Goal: Task Accomplishment & Management: Use online tool/utility

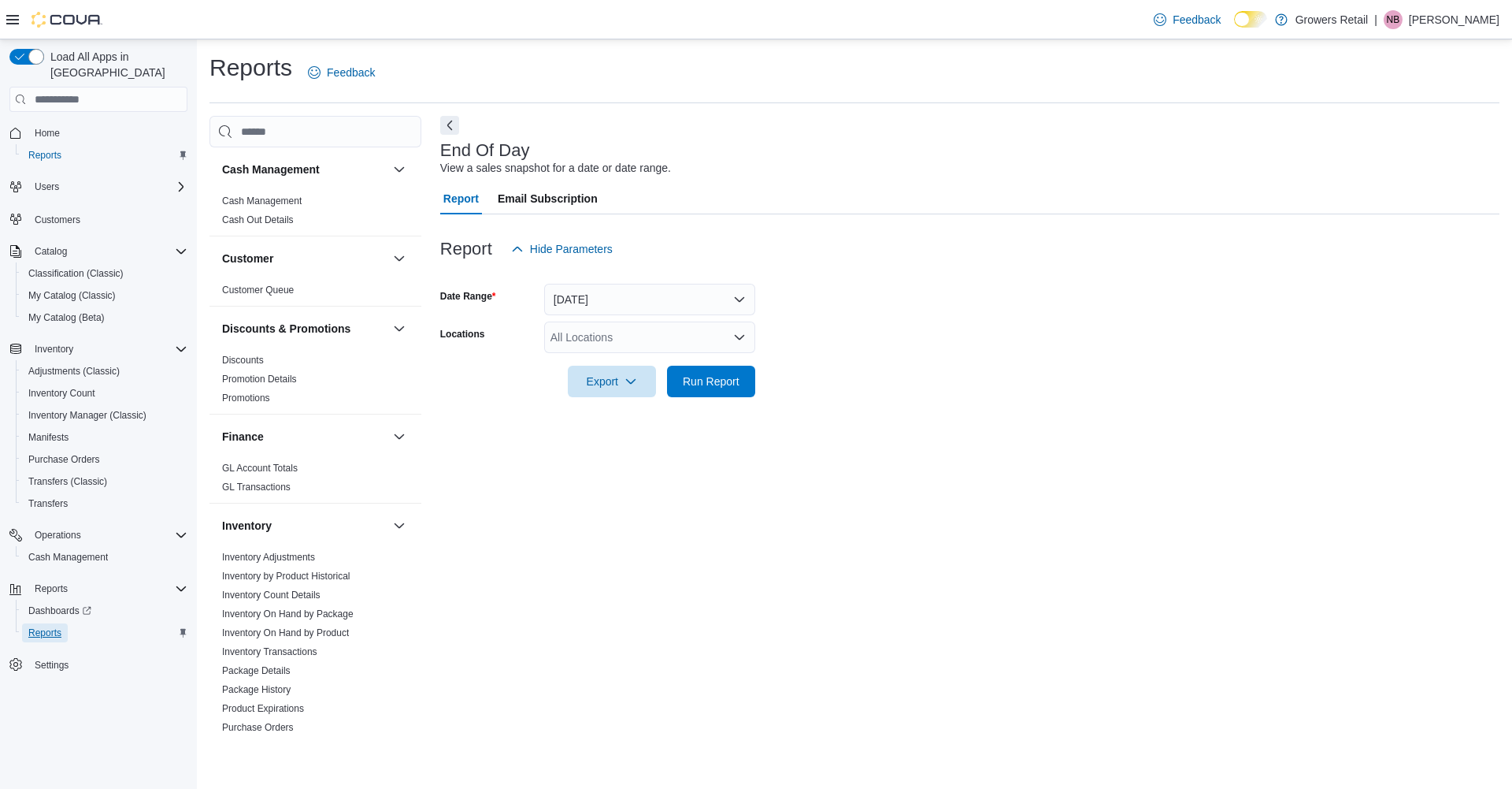
click at [54, 626] on span "Reports" at bounding box center [45, 632] width 33 height 13
click at [313, 632] on link "Inventory On Hand by Product" at bounding box center [285, 632] width 126 height 11
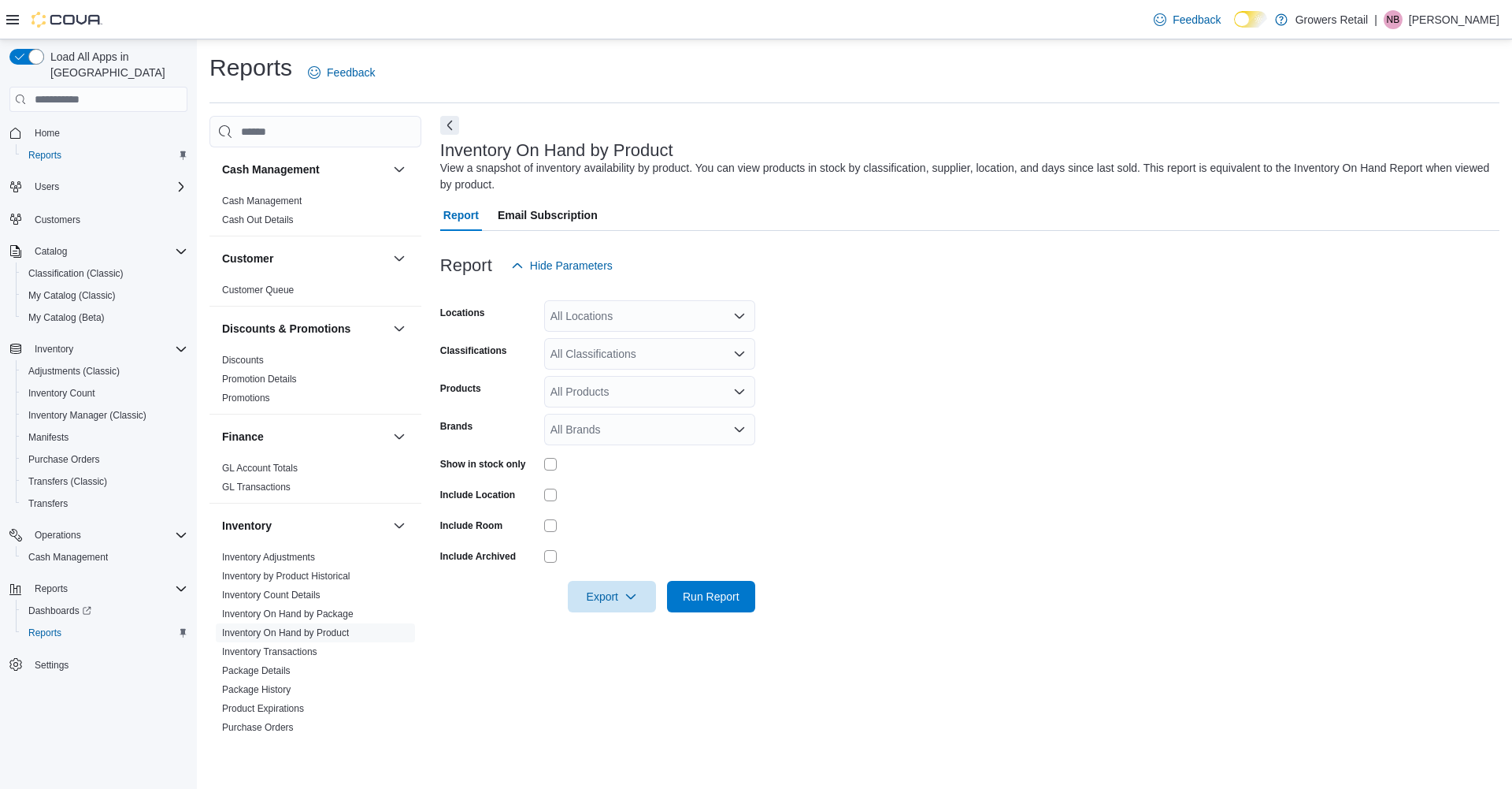
click at [620, 320] on div "All Locations" at bounding box center [649, 316] width 211 height 31
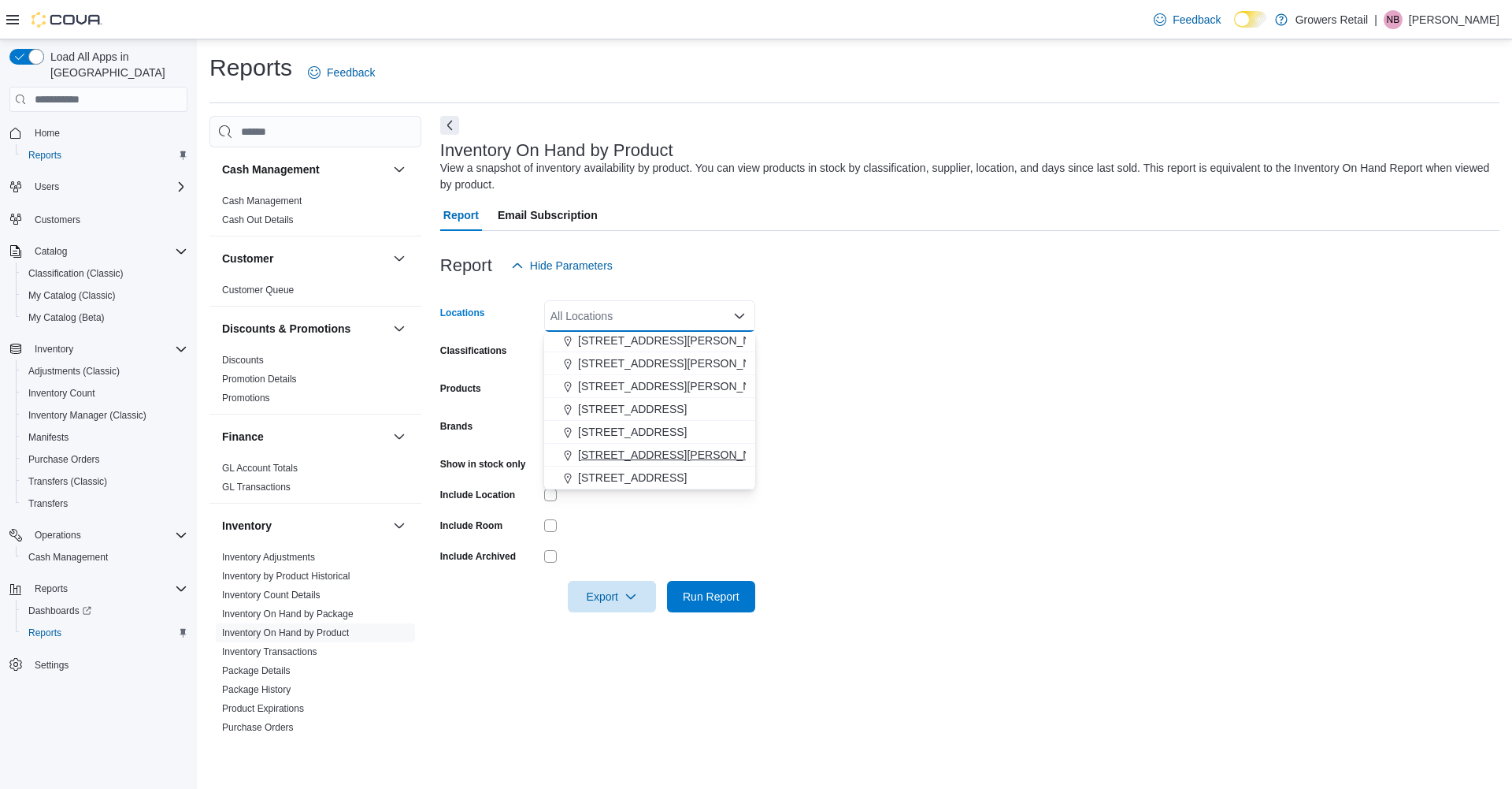
click at [613, 452] on span "[STREET_ADDRESS][PERSON_NAME]" at bounding box center [678, 455] width 200 height 16
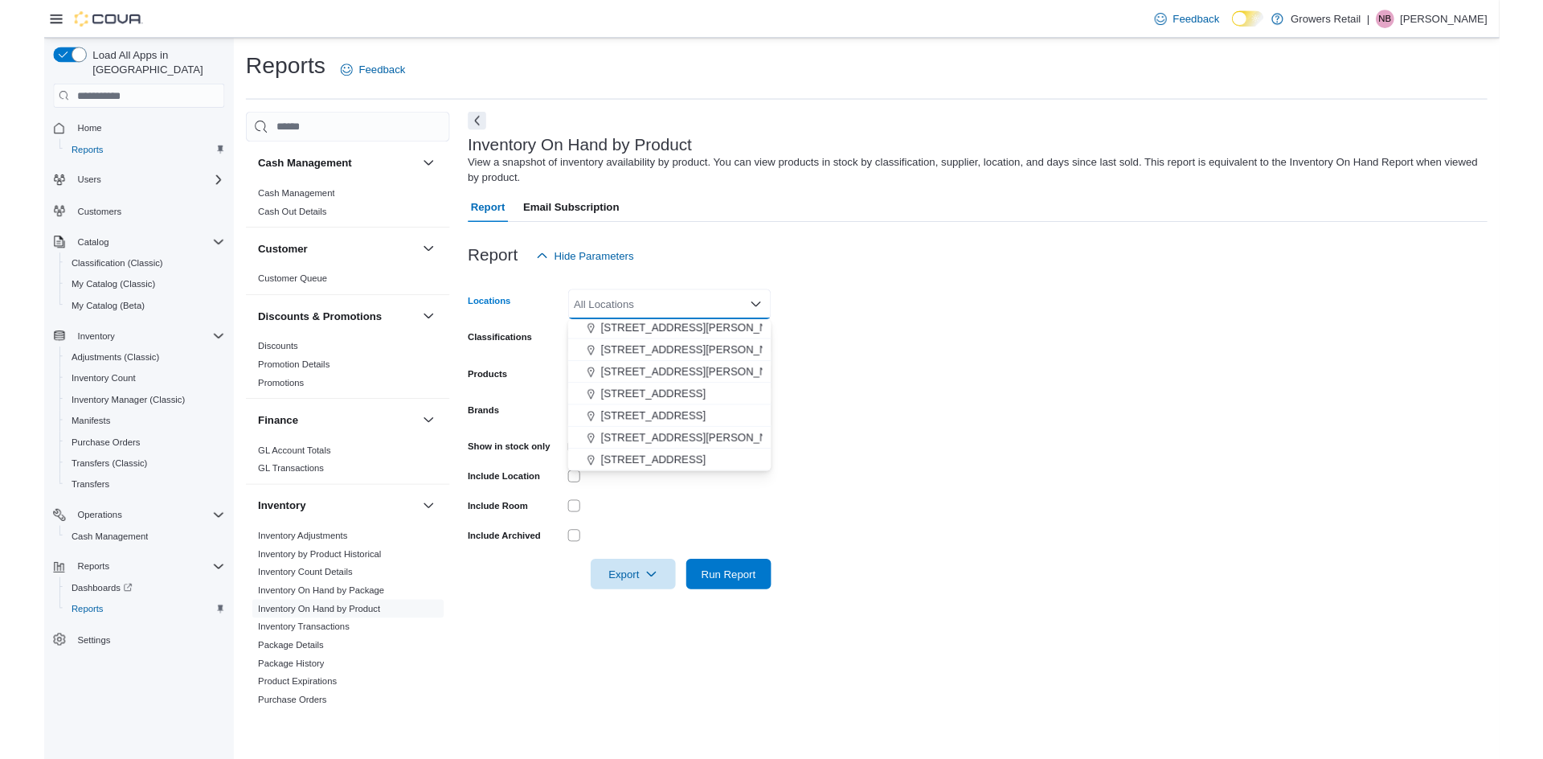
scroll to position [49, 0]
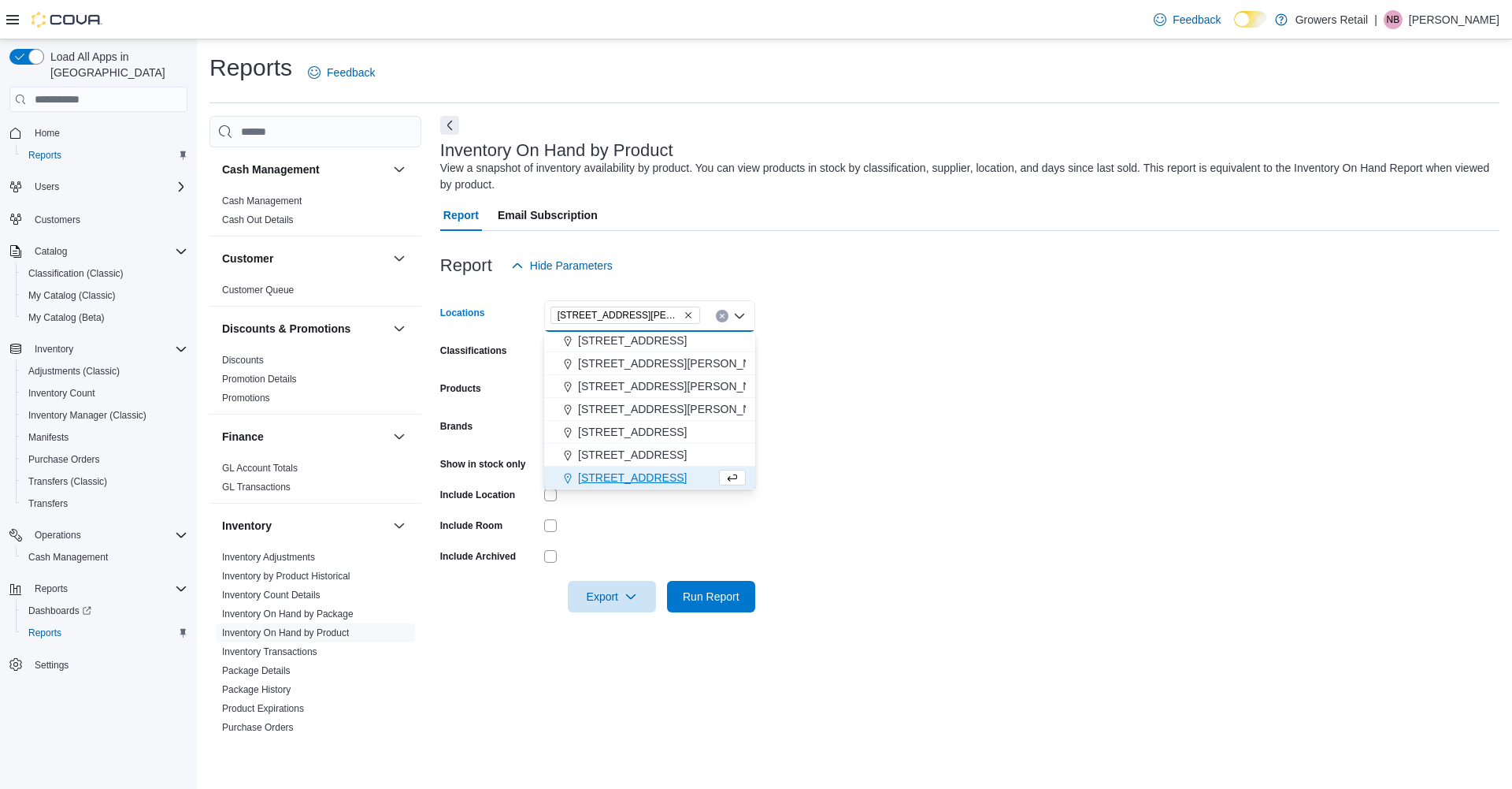
click at [967, 320] on form "Locations [STREET_ADDRESS][PERSON_NAME] Selected. [STREET_ADDRESS][PERSON_NAME]…" at bounding box center [969, 447] width 1059 height 331
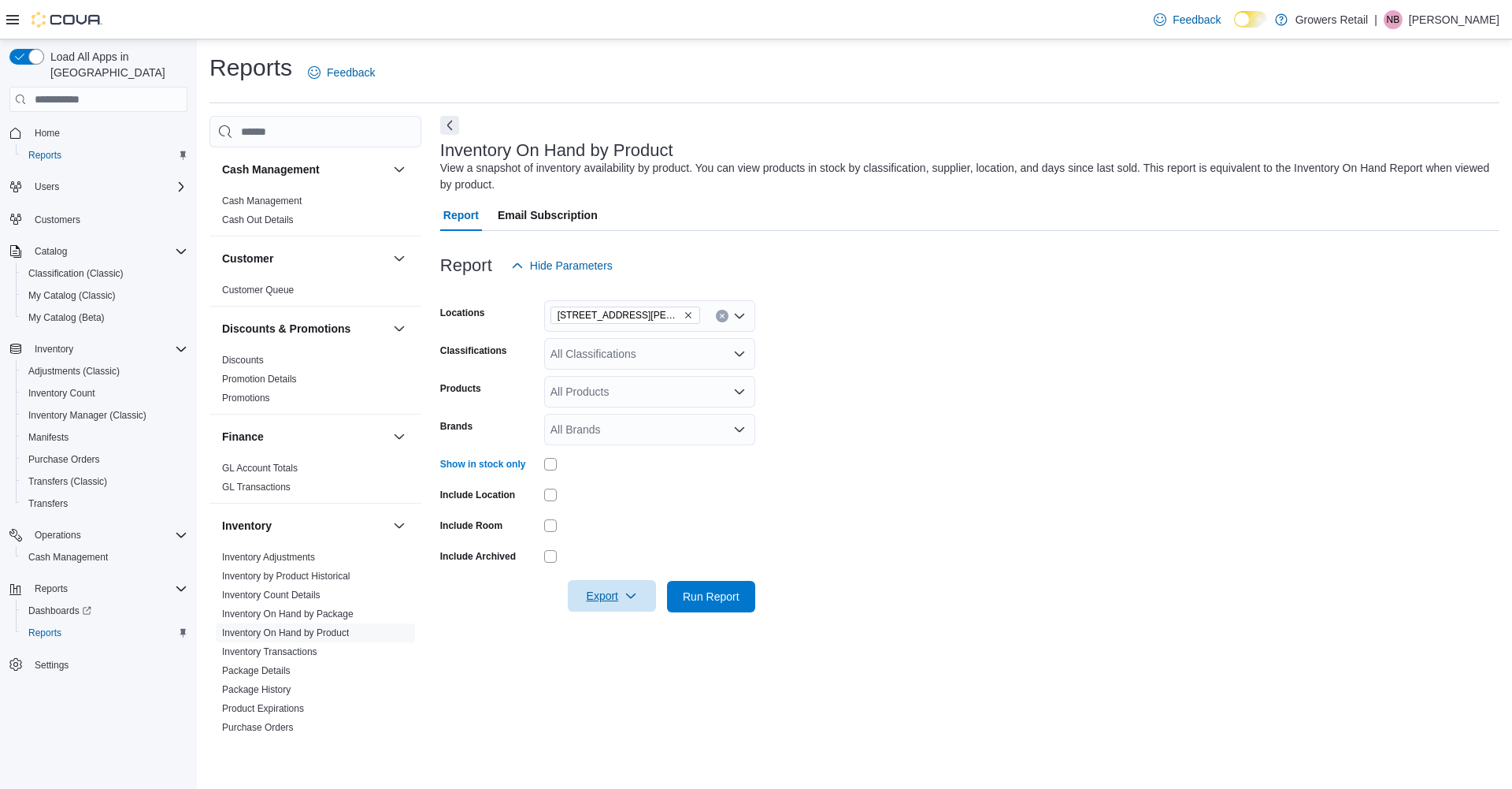
click at [590, 590] on span "Export" at bounding box center [611, 596] width 70 height 31
click at [605, 618] on button "Export to Excel" at bounding box center [613, 628] width 90 height 31
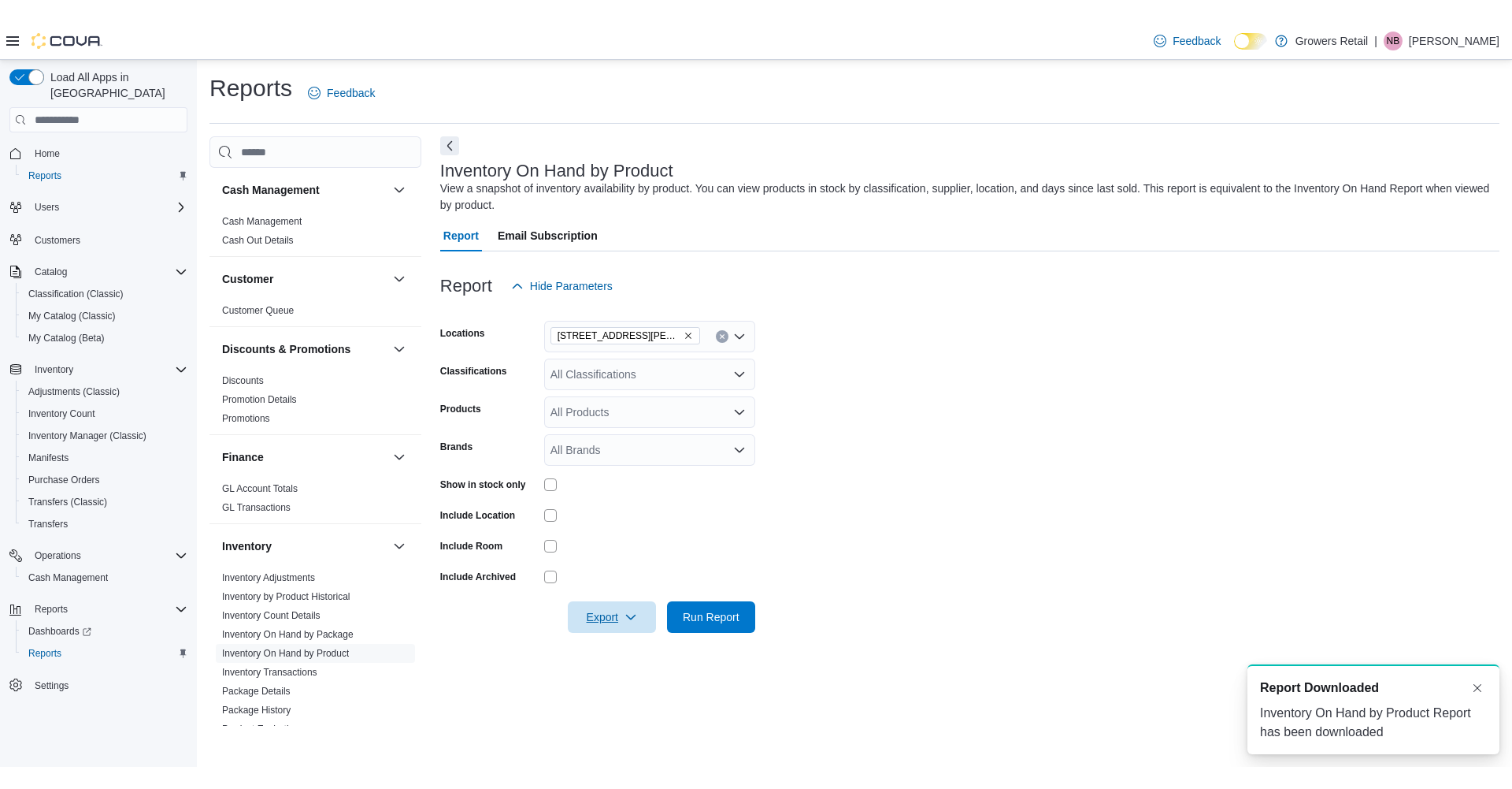
scroll to position [0, 0]
